Goal: Task Accomplishment & Management: Use online tool/utility

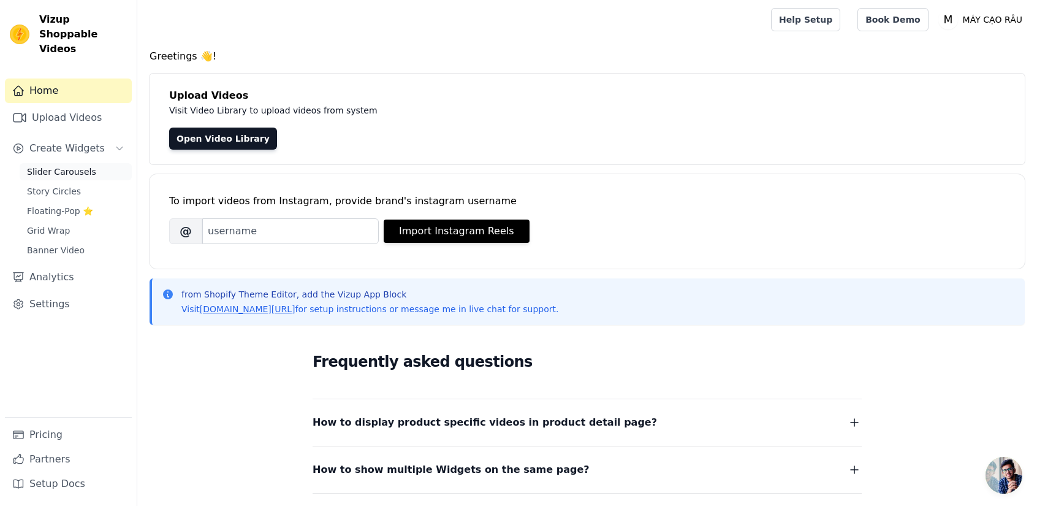
click at [69, 165] on span "Slider Carousels" at bounding box center [61, 171] width 69 height 12
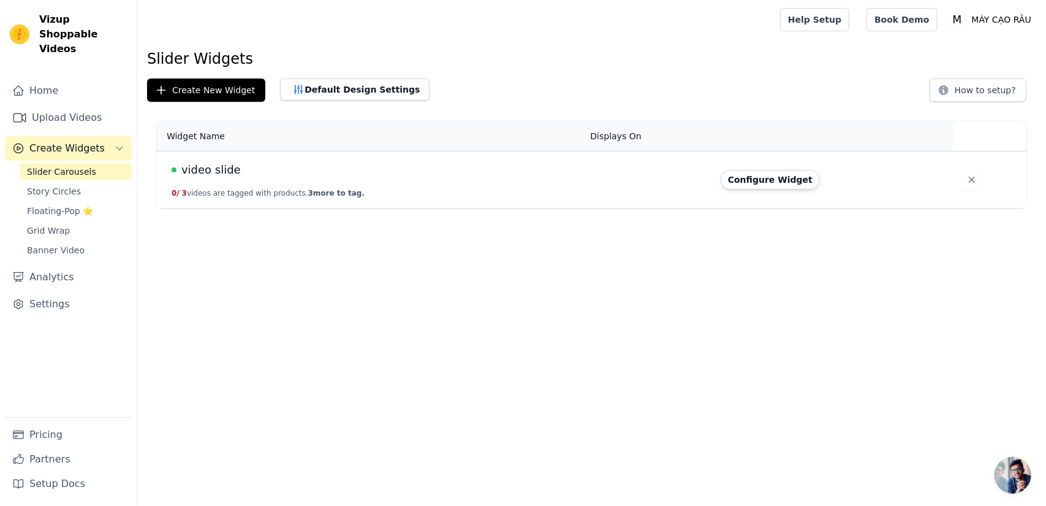
click at [250, 189] on button "0 / 3 videos are tagged with products. 3 more to tag." at bounding box center [268, 193] width 193 height 10
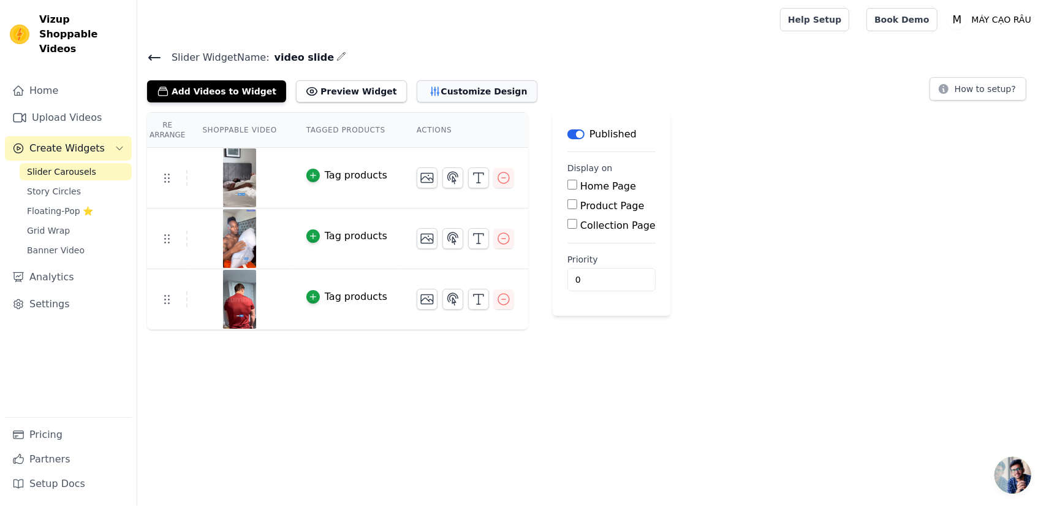
click at [429, 91] on button "Customize Design" at bounding box center [477, 91] width 121 height 22
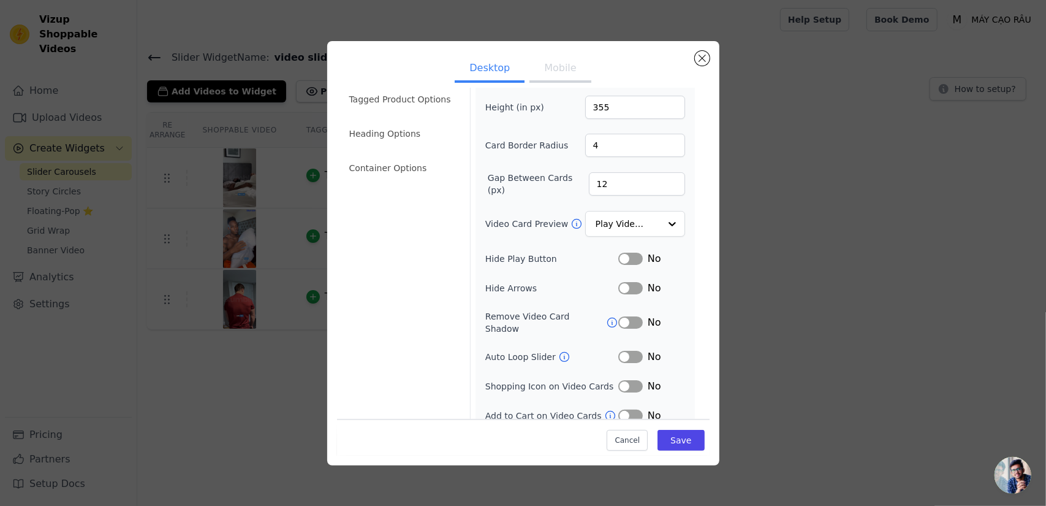
scroll to position [48, 0]
click at [625, 255] on button "Label" at bounding box center [630, 258] width 25 height 12
click at [613, 225] on input "Video Card Preview" at bounding box center [627, 223] width 63 height 25
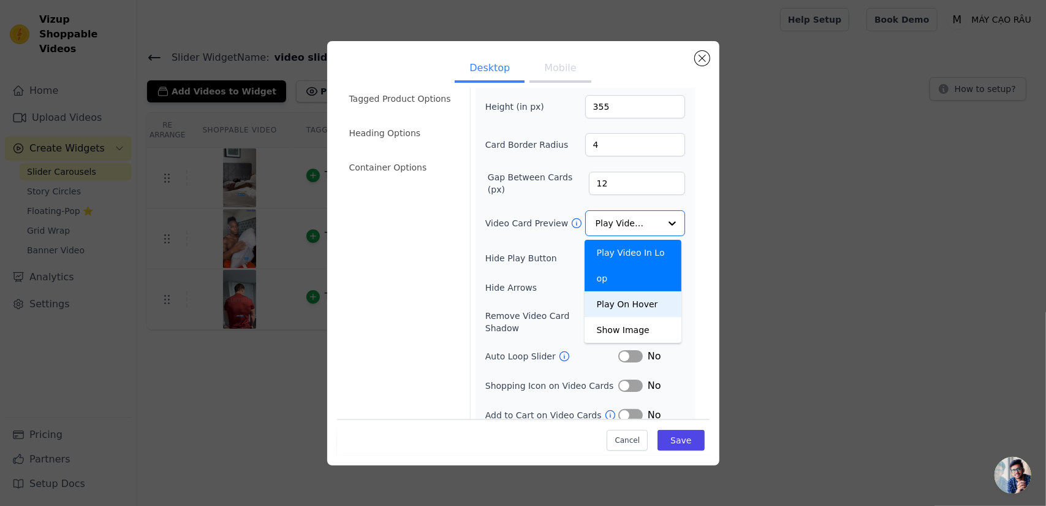
click at [516, 309] on label "Remove Video Card Shadow" at bounding box center [545, 321] width 121 height 25
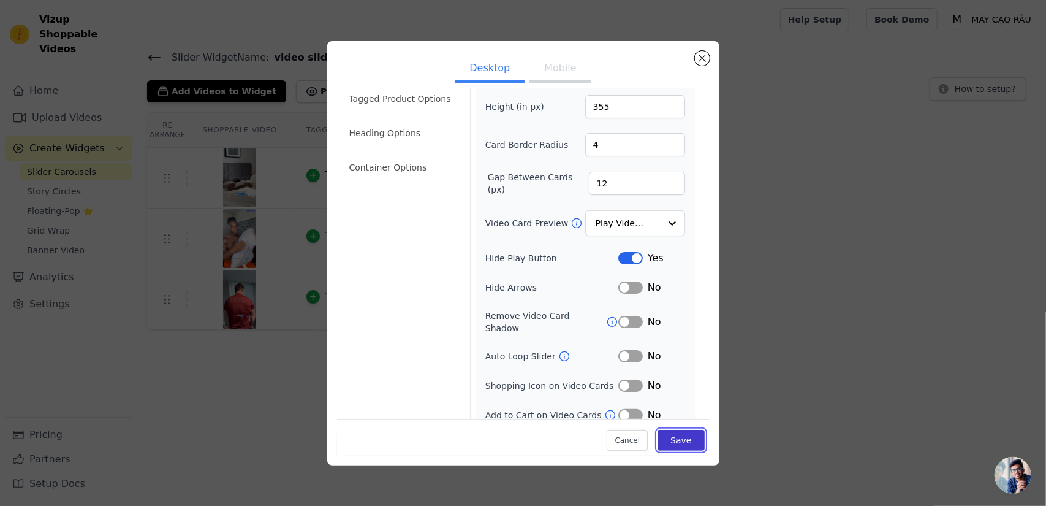
click at [675, 439] on button "Save" at bounding box center [680, 440] width 47 height 21
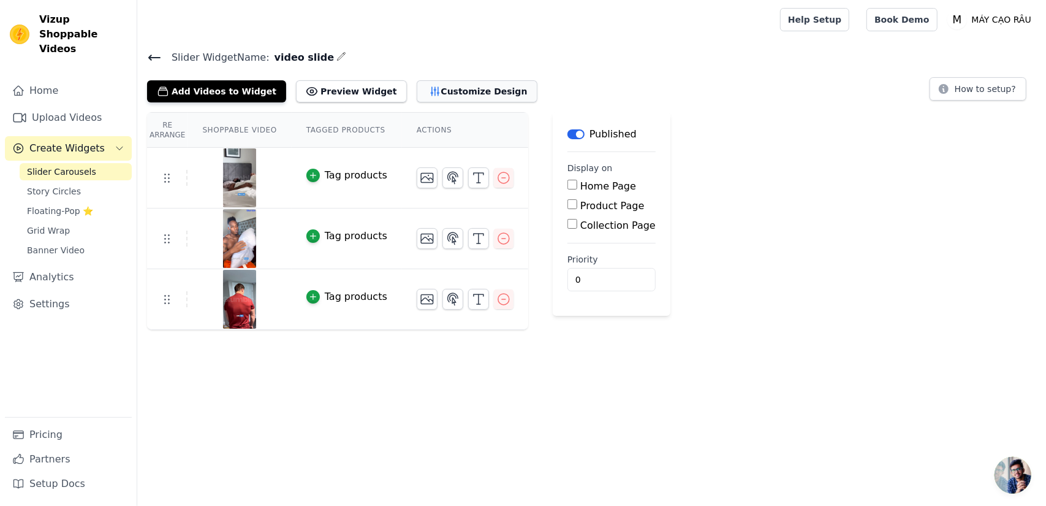
click at [433, 95] on button "Customize Design" at bounding box center [477, 91] width 121 height 22
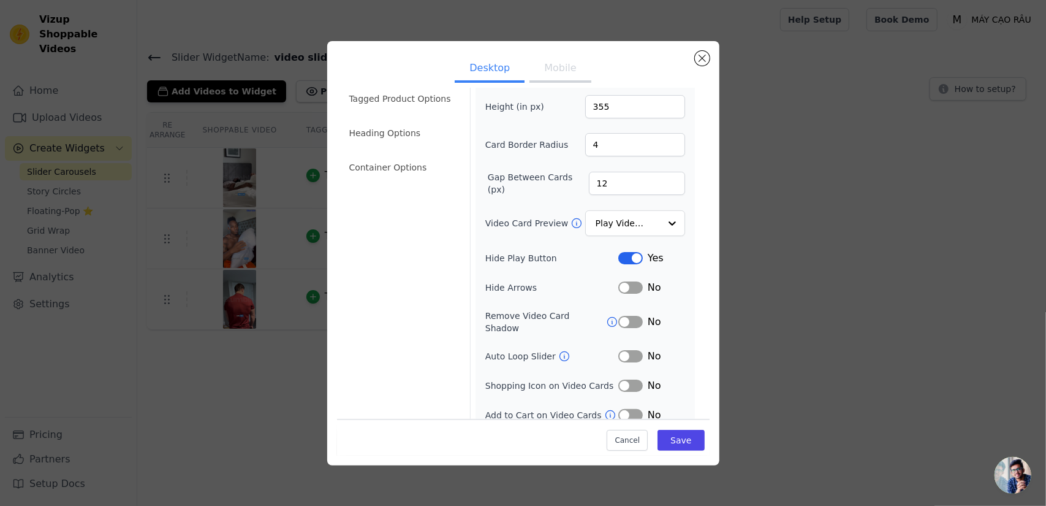
click at [623, 255] on button "Label" at bounding box center [630, 258] width 25 height 12
click at [686, 443] on button "Save" at bounding box center [680, 440] width 47 height 21
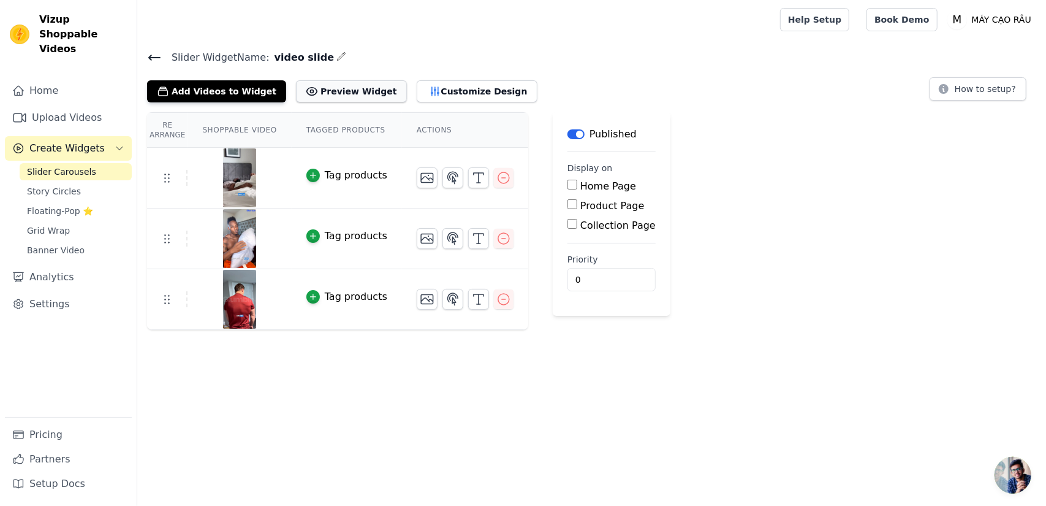
click at [358, 91] on button "Preview Widget" at bounding box center [351, 91] width 110 height 22
click at [439, 92] on button "Customize Design" at bounding box center [477, 91] width 121 height 22
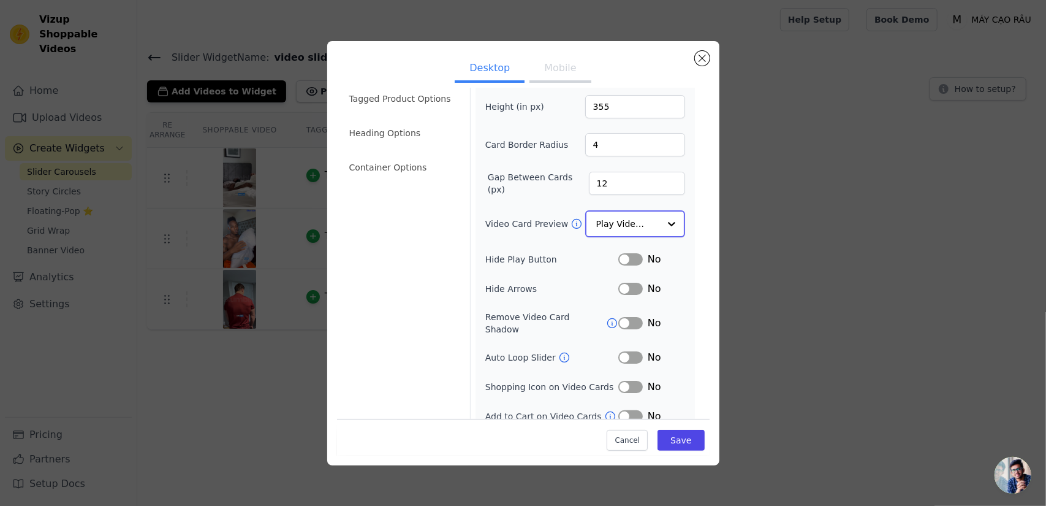
click at [616, 222] on input "Video Card Preview" at bounding box center [627, 223] width 63 height 25
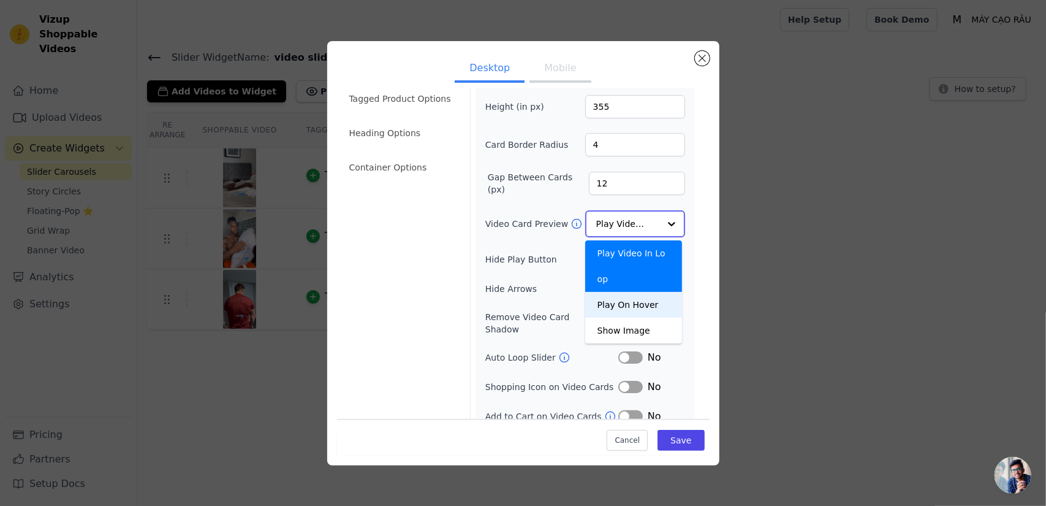
click at [620, 292] on div "Play On Hover" at bounding box center [633, 305] width 97 height 26
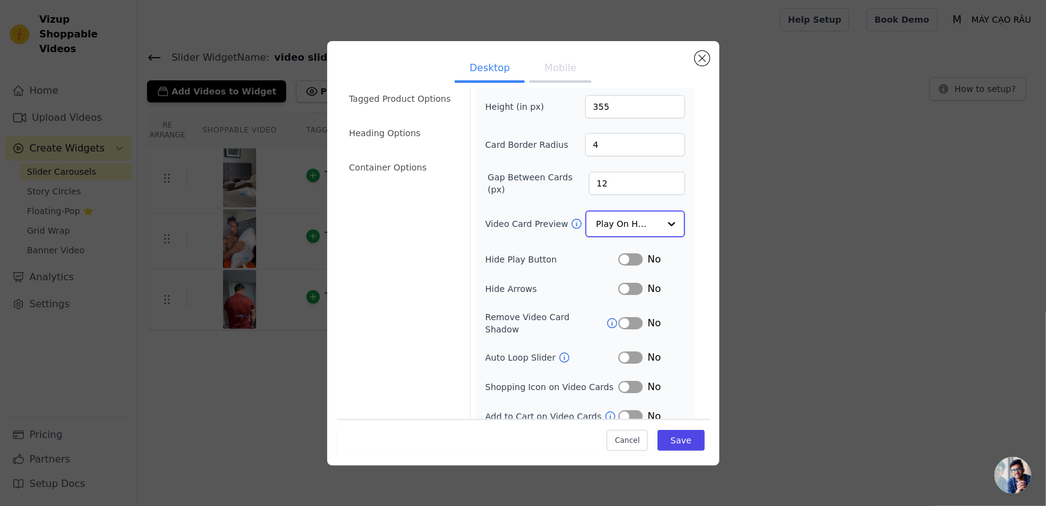
click at [626, 220] on input "Video Card Preview" at bounding box center [627, 223] width 63 height 25
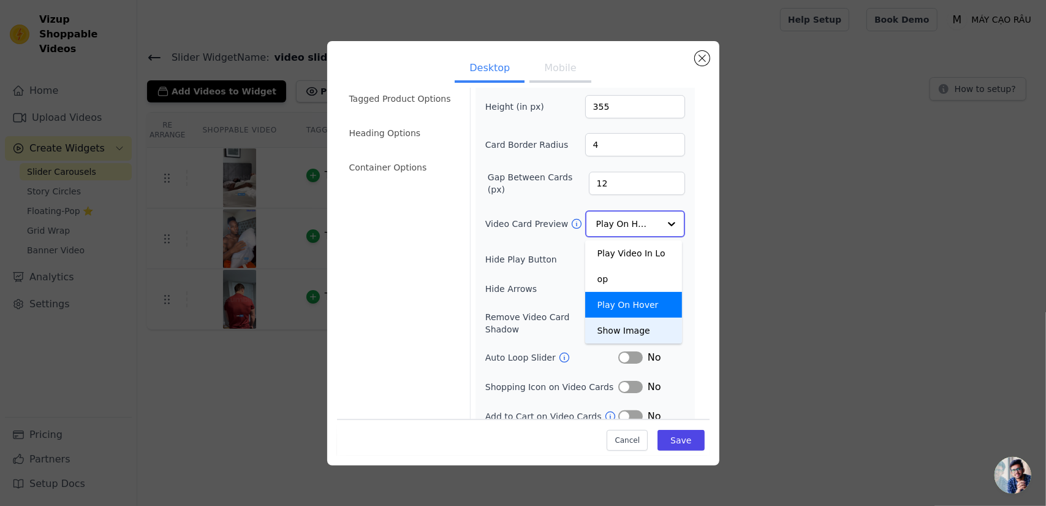
click at [623, 317] on div "Show Image" at bounding box center [633, 330] width 97 height 26
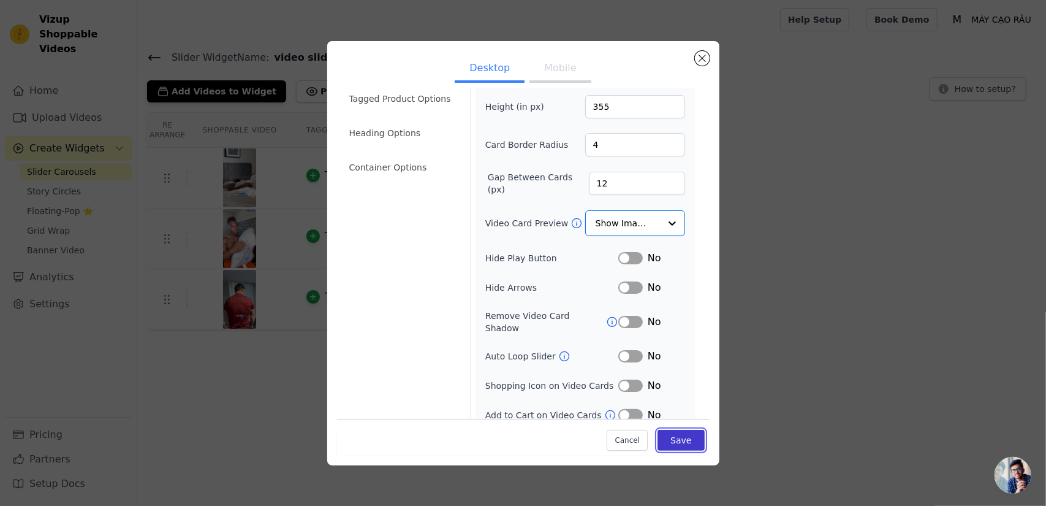
click at [676, 437] on button "Save" at bounding box center [680, 440] width 47 height 21
